Goal: Transaction & Acquisition: Book appointment/travel/reservation

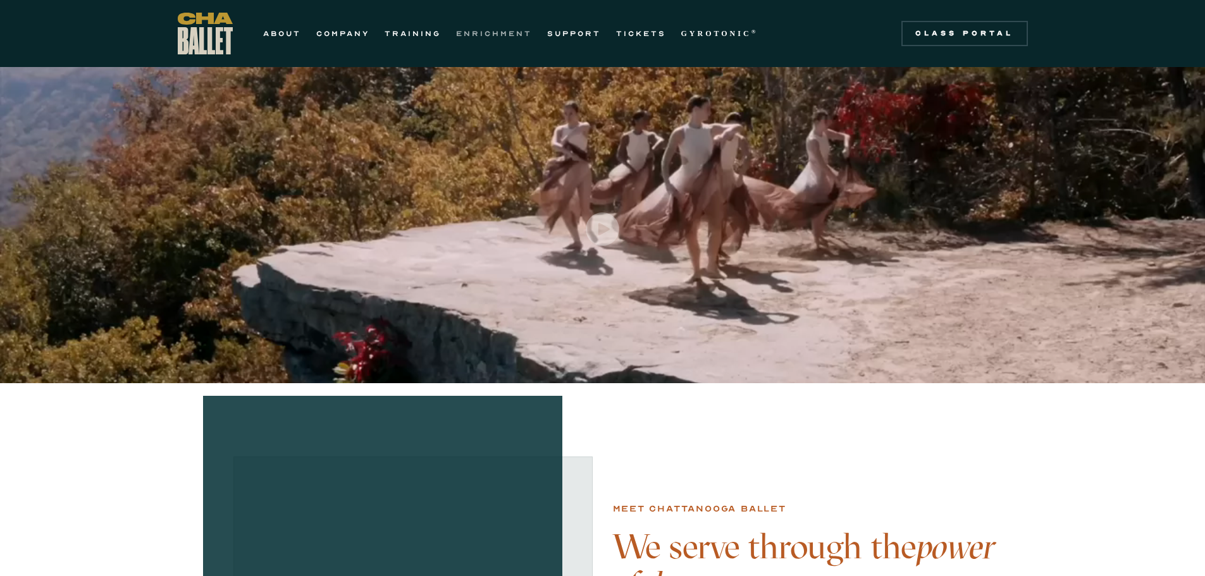
click at [495, 32] on link "ENRICHMENT" at bounding box center [494, 33] width 76 height 15
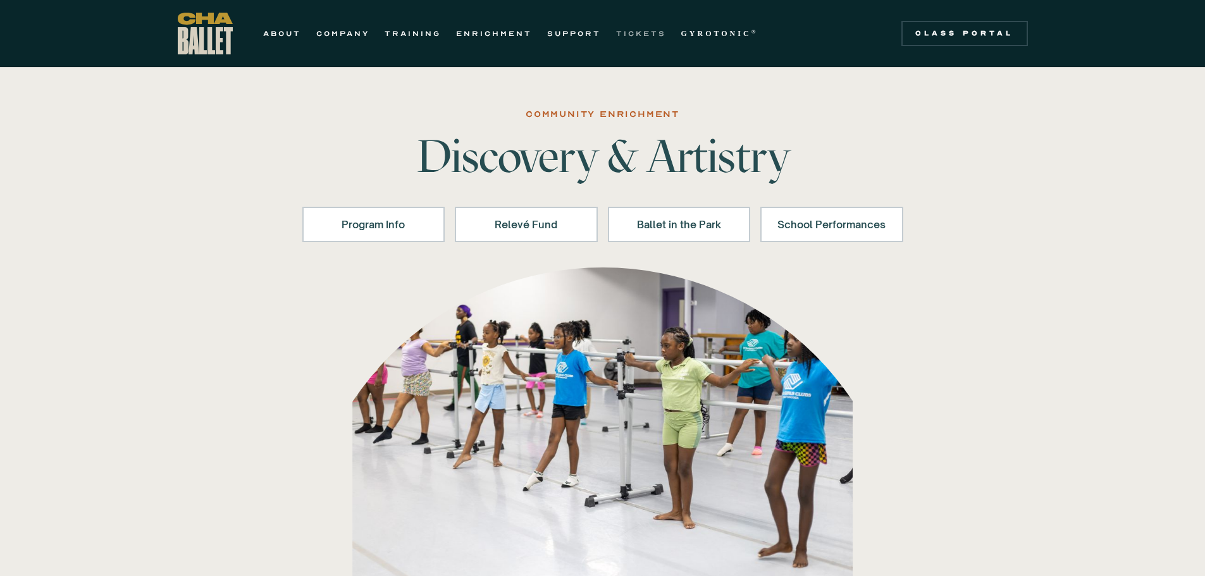
click at [630, 32] on link "TICKETS" at bounding box center [641, 33] width 50 height 15
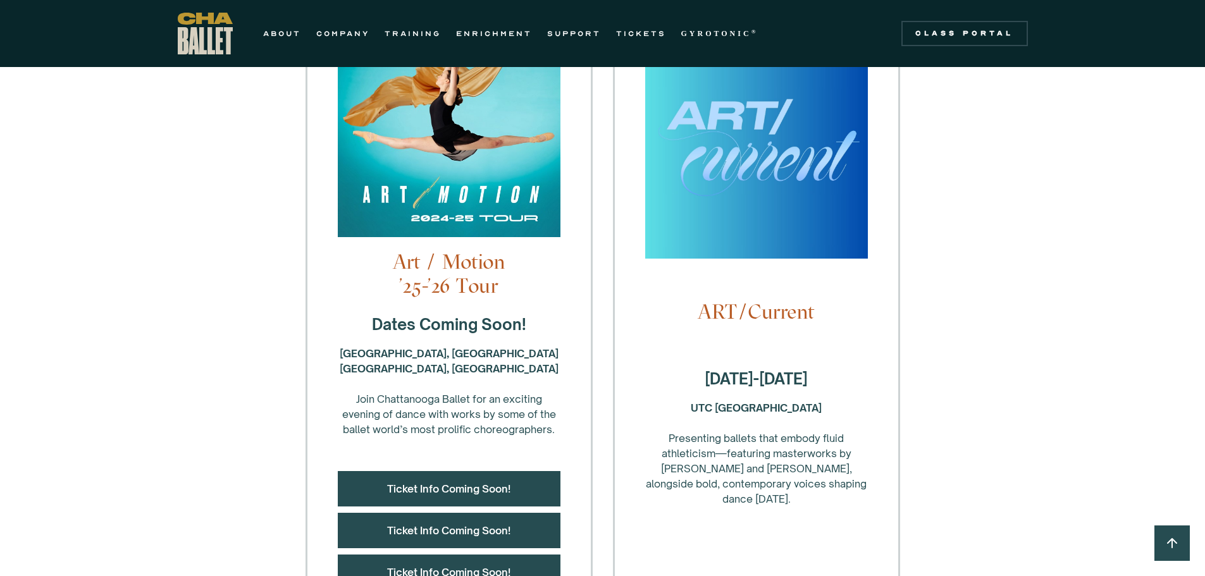
scroll to position [127, 0]
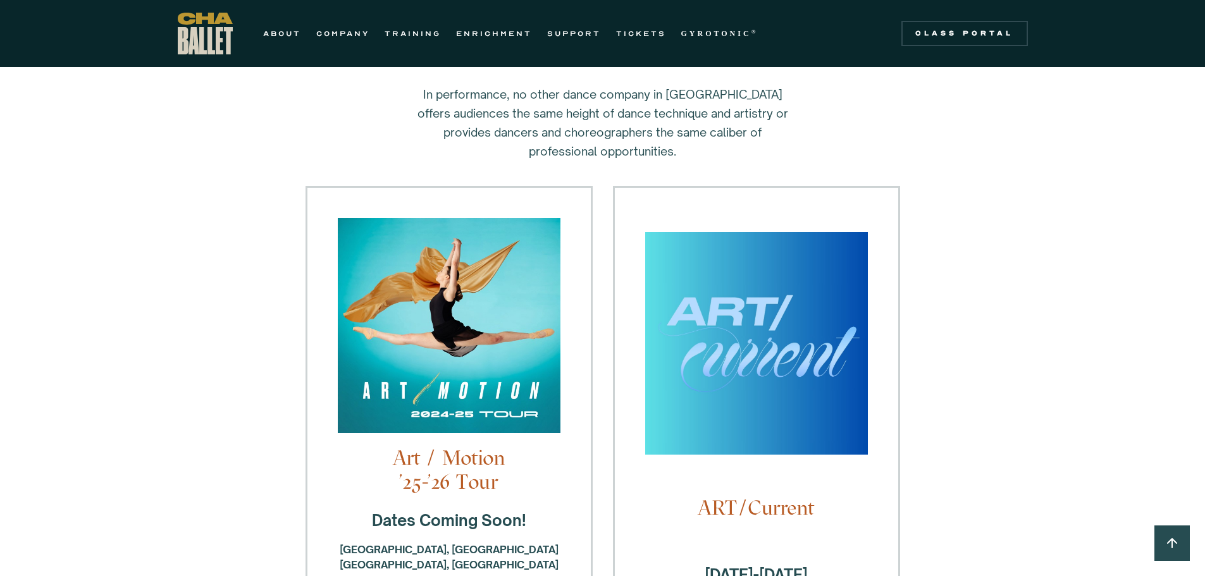
click at [693, 370] on img at bounding box center [756, 349] width 223 height 235
click at [485, 359] on img at bounding box center [449, 332] width 223 height 228
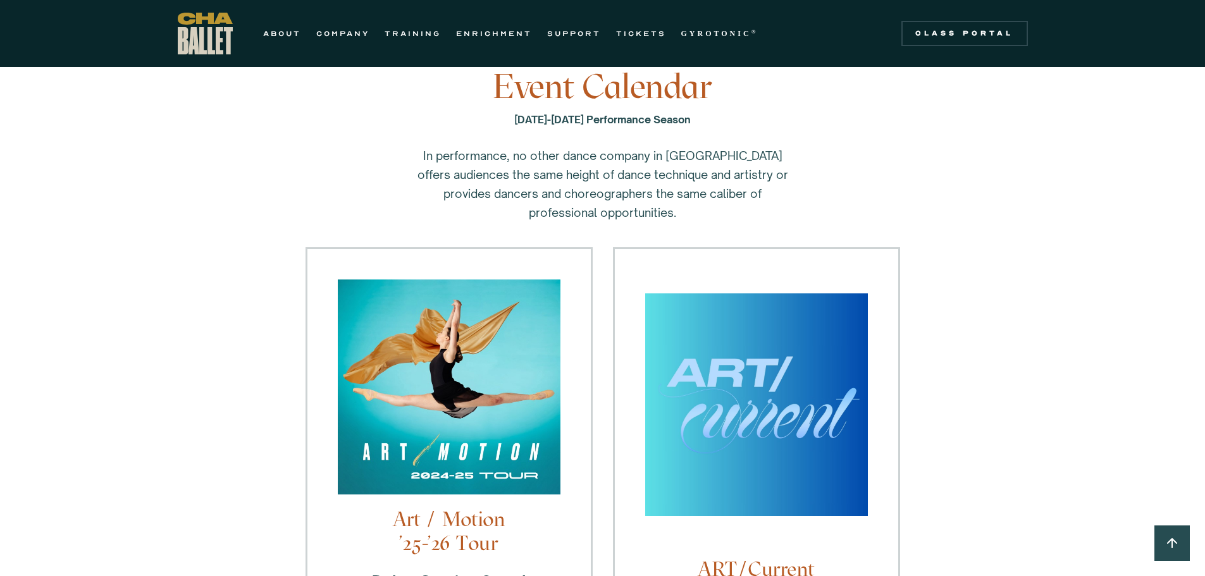
scroll to position [63, 0]
